Goal: Find specific page/section: Find specific page/section

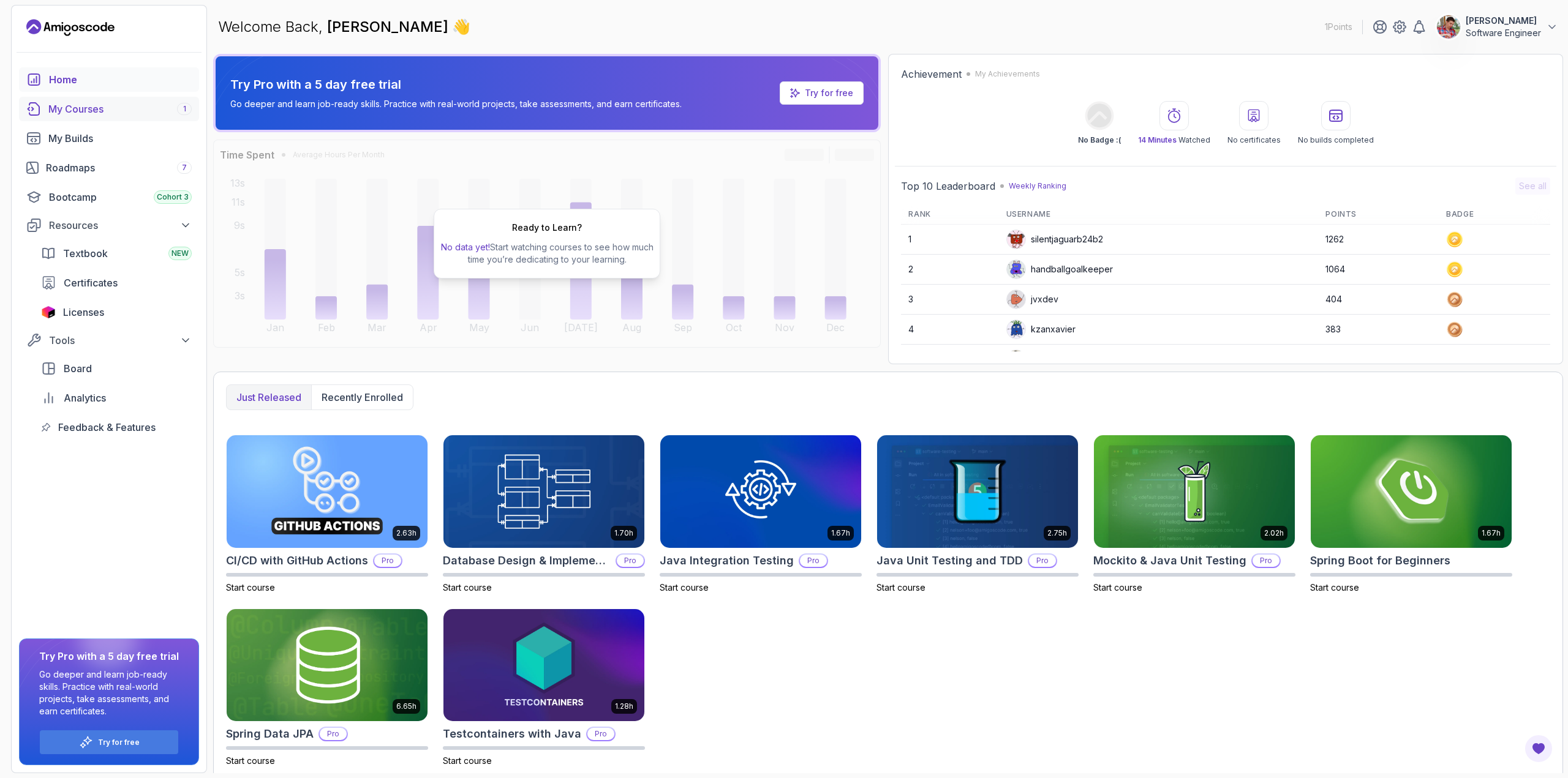
click at [78, 102] on div "My Courses 1" at bounding box center [120, 109] width 143 height 15
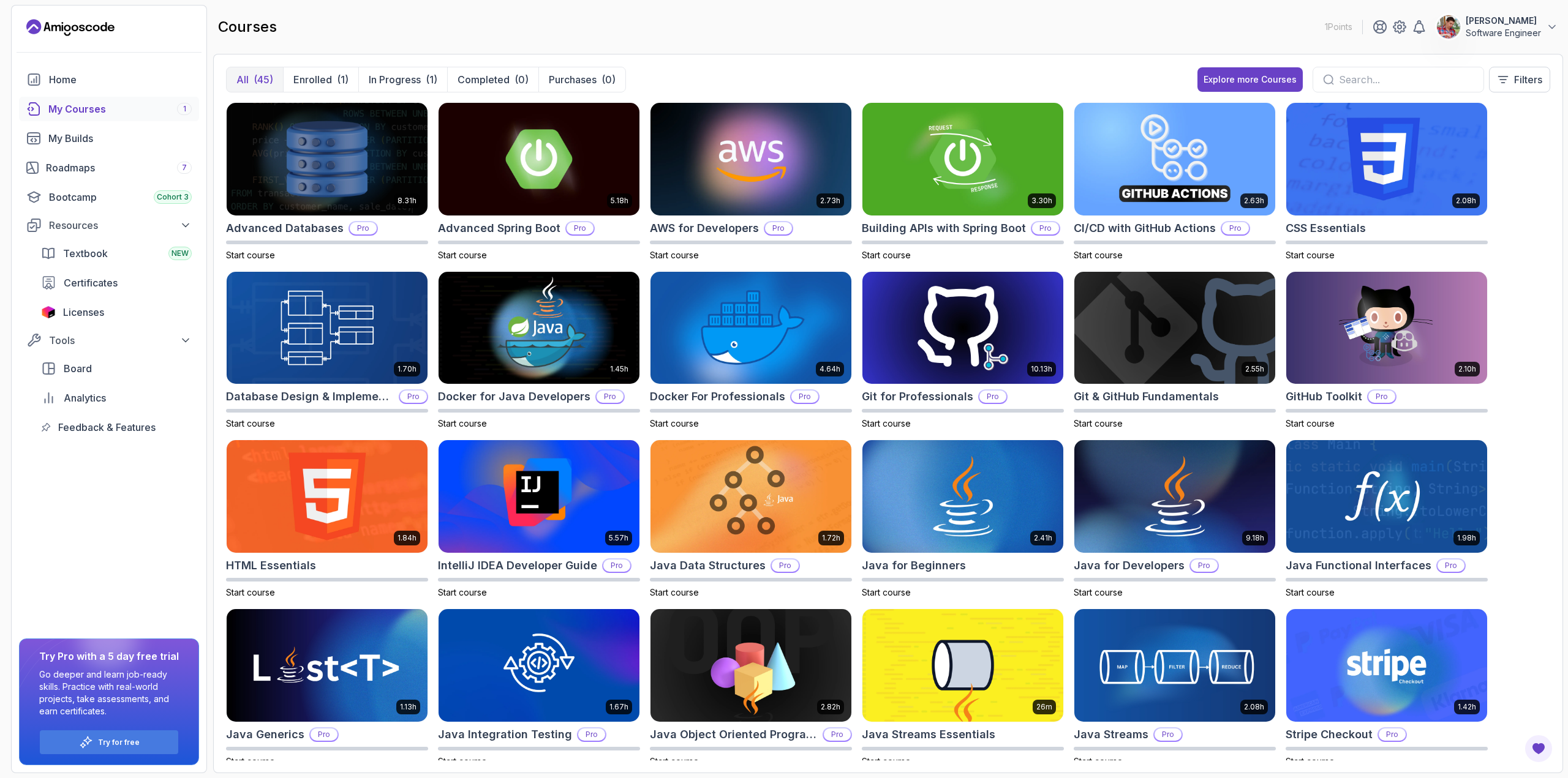
click at [1371, 80] on input "text" at bounding box center [1406, 79] width 135 height 15
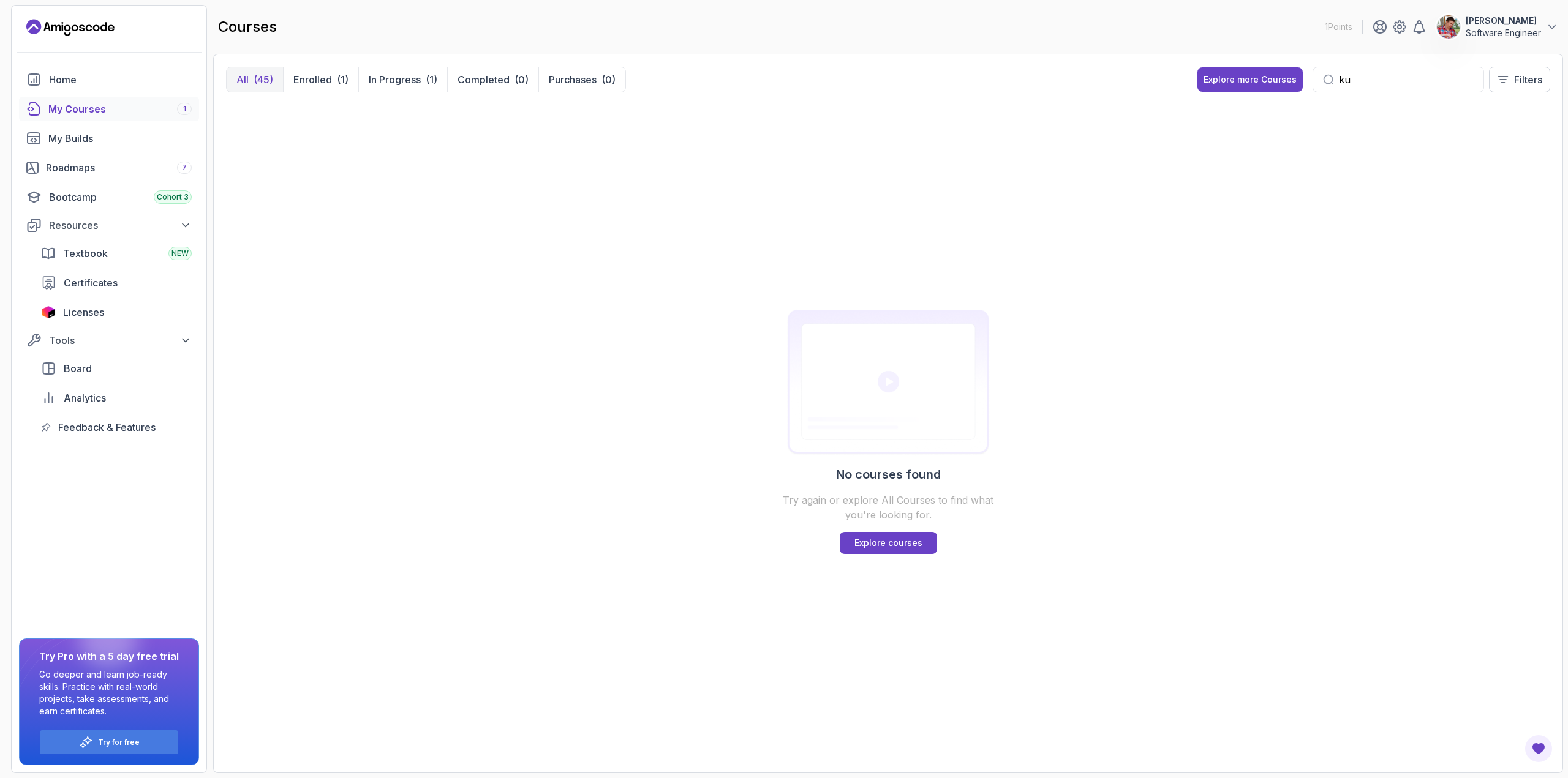
type input "k"
